Goal: Transaction & Acquisition: Obtain resource

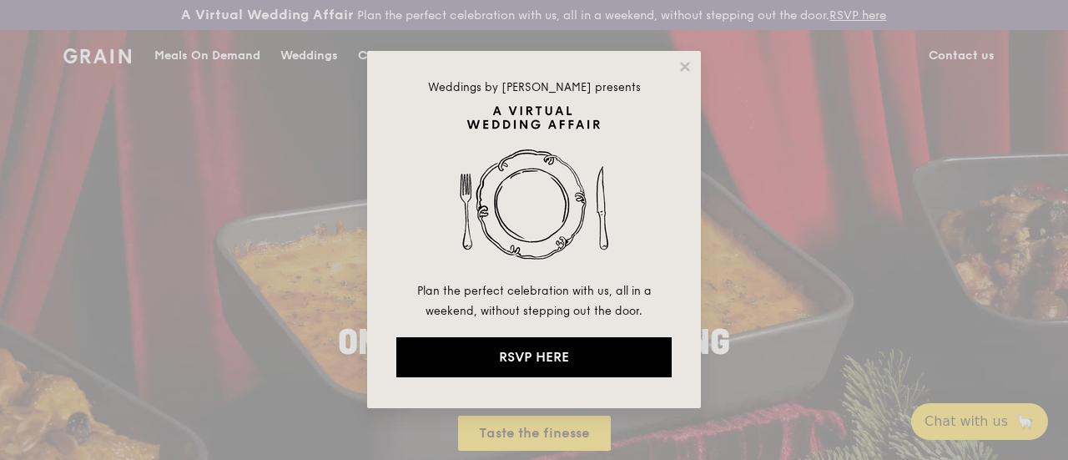
click at [693, 68] on div "Weddings by Grain presents Plan the perfect celebration with us, all in a weeke…" at bounding box center [534, 229] width 334 height 357
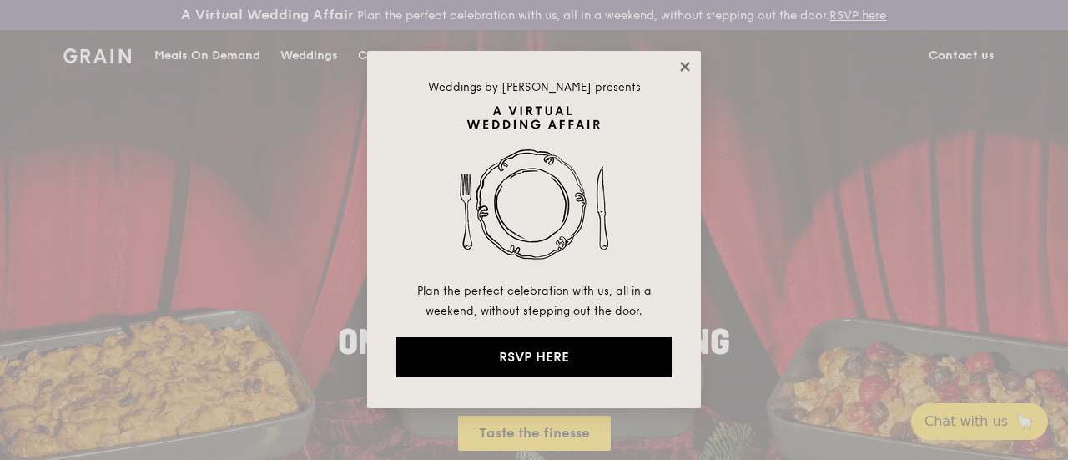
click at [682, 66] on icon at bounding box center [684, 66] width 9 height 9
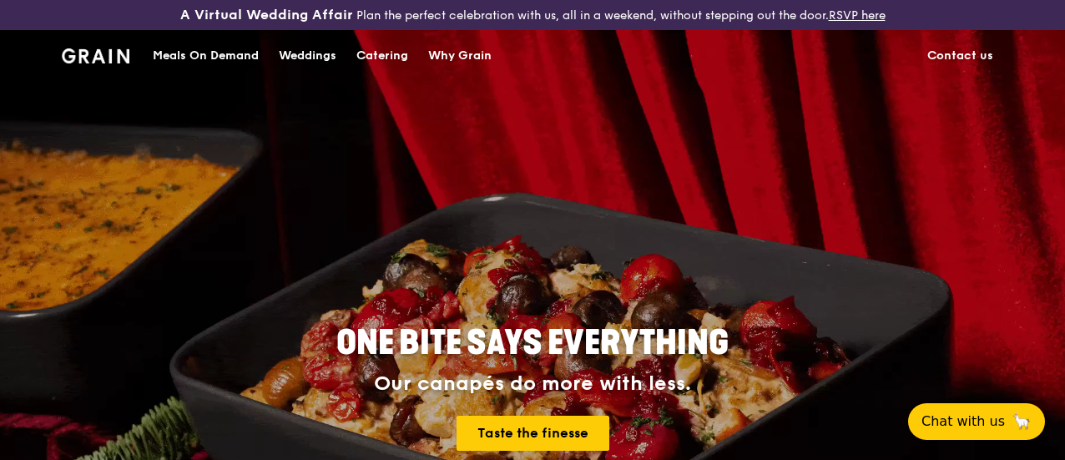
click at [381, 73] on div "Catering" at bounding box center [382, 56] width 52 height 50
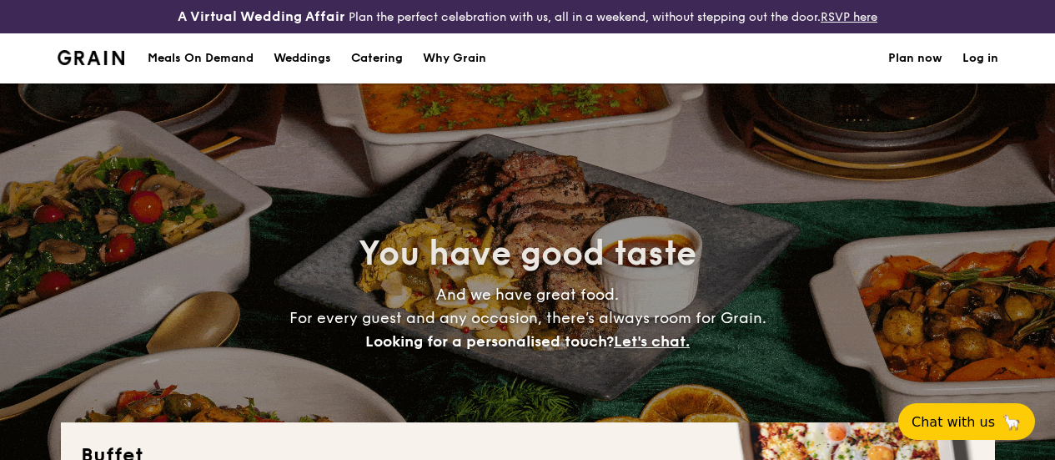
select select
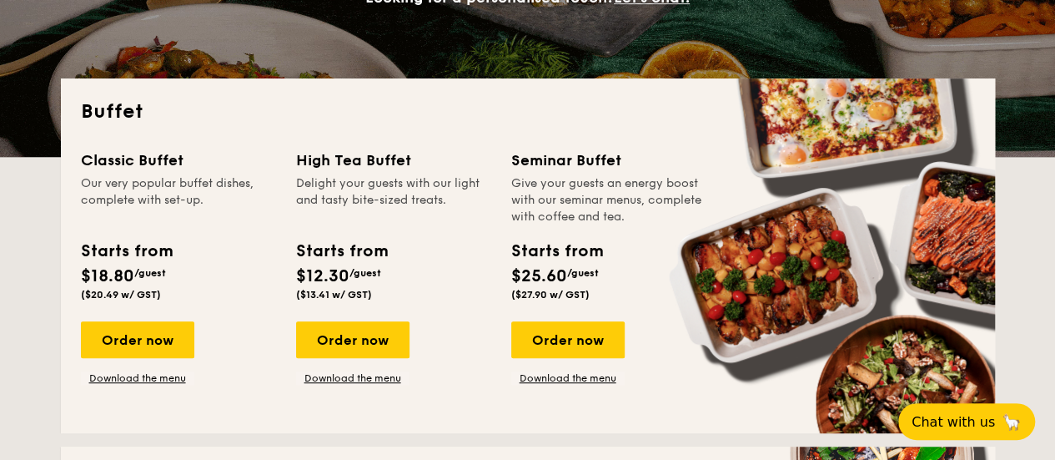
scroll to position [476, 0]
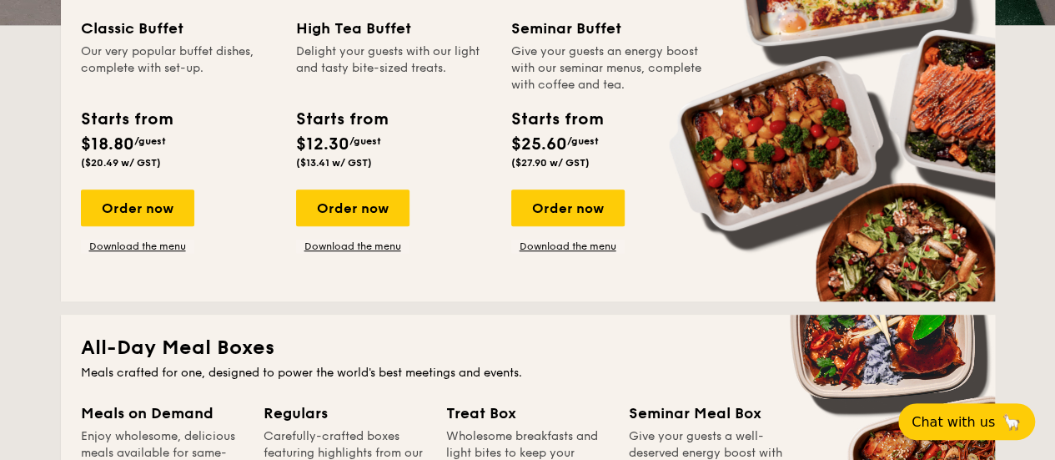
click at [164, 267] on div "Classic Buffet Our very popular buffet dishes, complete with set-up. Starts fro…" at bounding box center [528, 149] width 894 height 264
click at [160, 253] on link "Download the menu" at bounding box center [137, 245] width 113 height 13
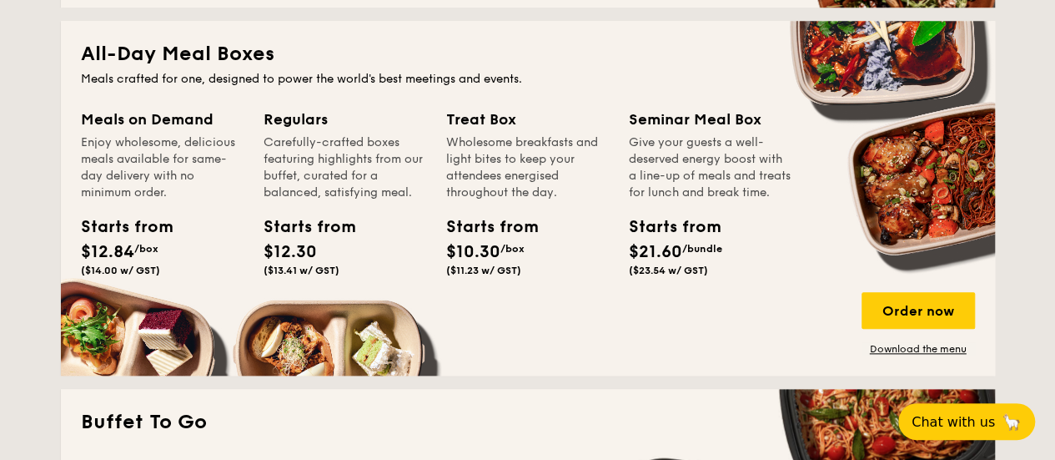
scroll to position [768, 0]
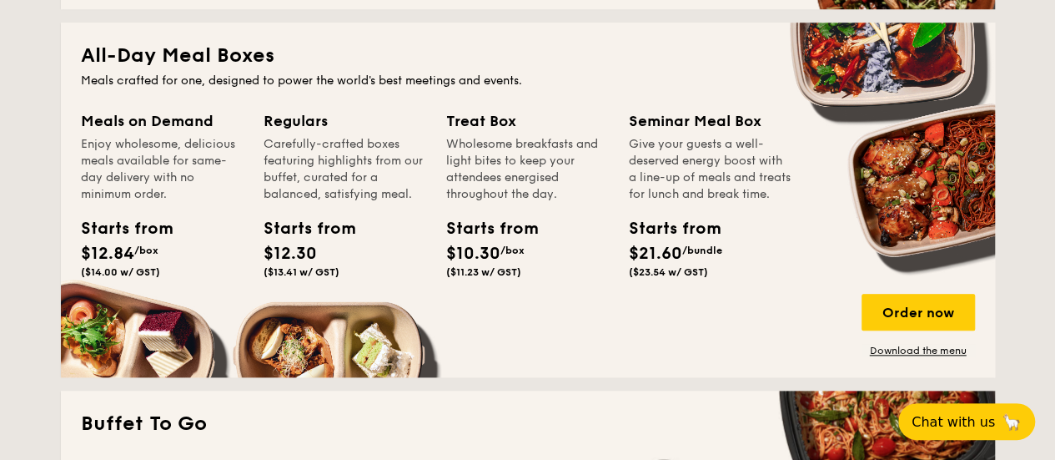
click at [889, 377] on div "All-Day Meal Boxes Meals crafted for one, designed to power the world's best me…" at bounding box center [528, 200] width 934 height 355
click at [889, 357] on link "Download the menu" at bounding box center [918, 350] width 113 height 13
